Goal: Find specific page/section: Find specific page/section

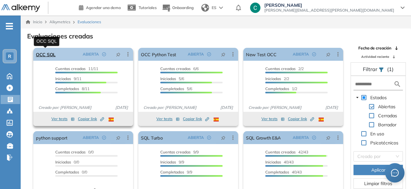
click at [47, 59] on link "OCC SQL" at bounding box center [46, 54] width 20 height 13
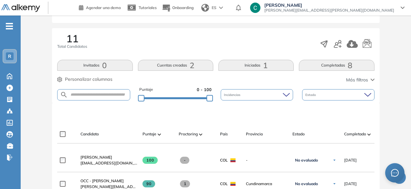
scroll to position [94, 0]
click at [259, 69] on button "Iniciadas 1" at bounding box center [256, 65] width 75 height 11
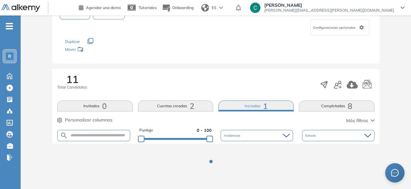
scroll to position [53, 0]
click at [259, 70] on div "11 Total Candidatos Invitados 0 Cuentas creadas 2 Iniciadas 1 Completadas 8 Per…" at bounding box center [216, 107] width 328 height 75
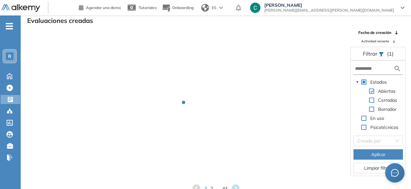
scroll to position [10, 0]
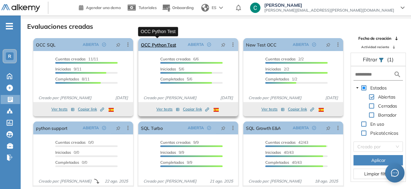
click at [161, 45] on link "OCC Python Test" at bounding box center [158, 44] width 35 height 13
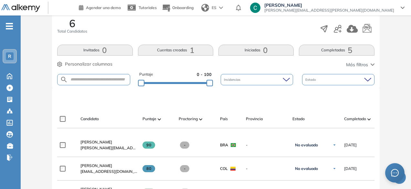
click at [191, 50] on span "1" at bounding box center [192, 50] width 5 height 0
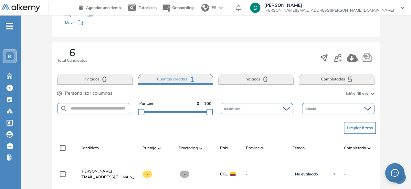
scroll to position [80, 0]
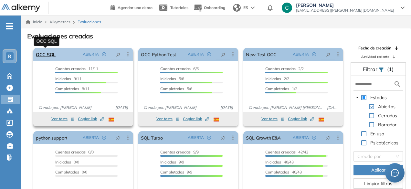
click at [54, 54] on link "OCC SQL" at bounding box center [46, 54] width 20 height 13
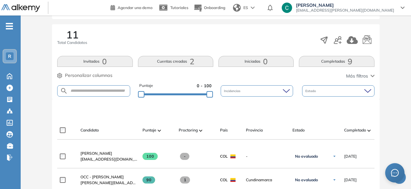
scroll to position [98, 0]
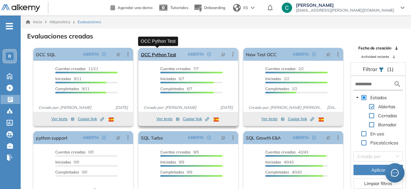
click at [163, 55] on link "OCC Python Test" at bounding box center [158, 54] width 35 height 13
